Goal: Transaction & Acquisition: Purchase product/service

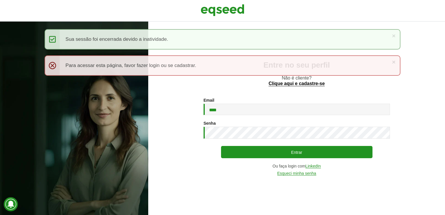
type input "**********"
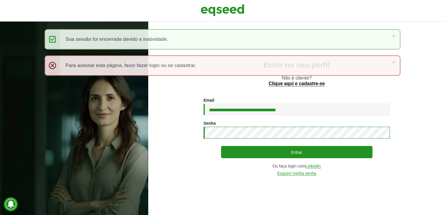
click at [221, 146] on button "Entrar" at bounding box center [297, 152] width 152 height 12
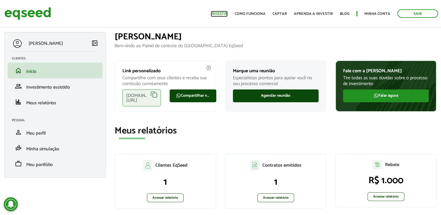
click at [217, 15] on link "Investir" at bounding box center [219, 14] width 17 height 4
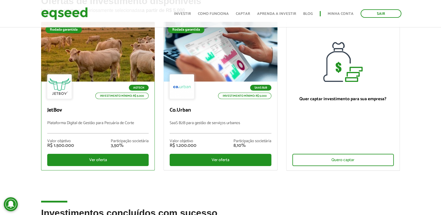
scroll to position [58, 0]
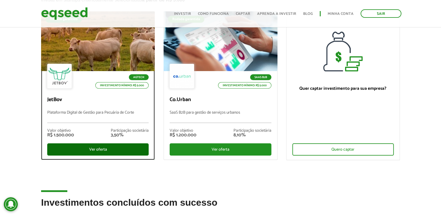
click at [102, 150] on div "Ver oferta" at bounding box center [97, 149] width 101 height 12
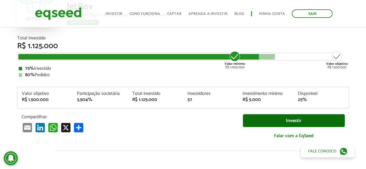
scroll to position [44, 0]
